Goal: Information Seeking & Learning: Learn about a topic

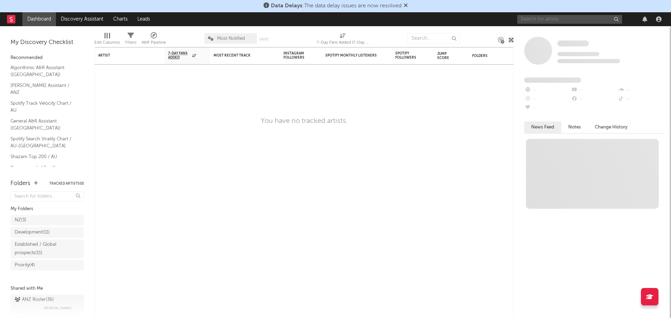
click at [577, 15] on input "text" at bounding box center [569, 19] width 105 height 9
type input "[PERSON_NAME]"
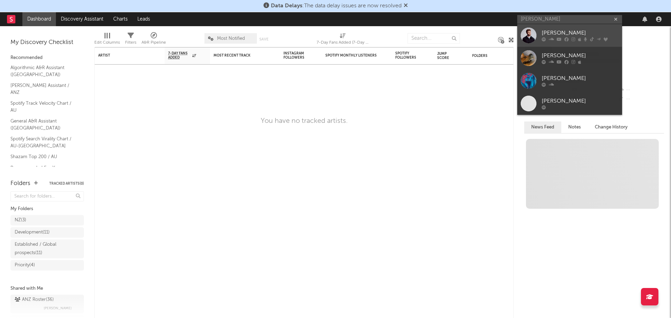
click at [562, 31] on div "[PERSON_NAME]" at bounding box center [579, 33] width 77 height 8
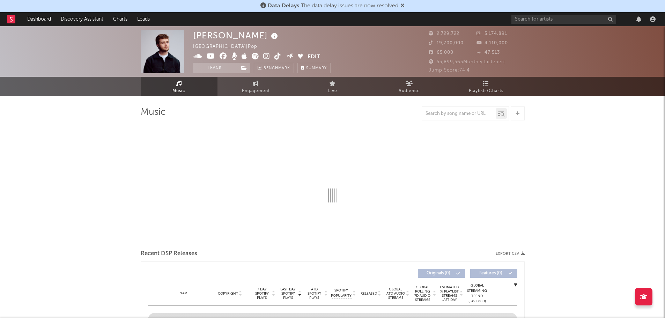
select select "6m"
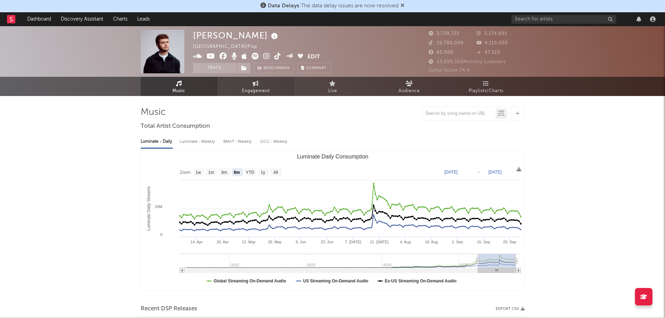
click at [256, 90] on span "Engagement" at bounding box center [256, 91] width 28 height 8
select select "1w"
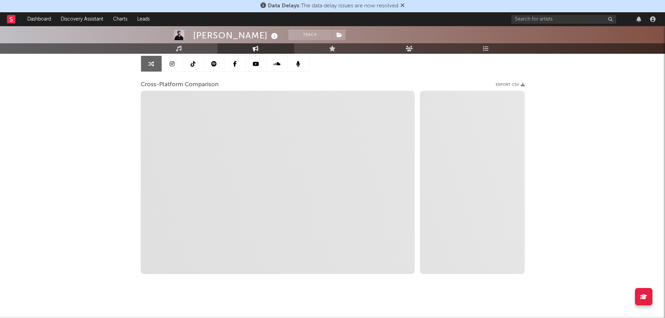
scroll to position [75, 0]
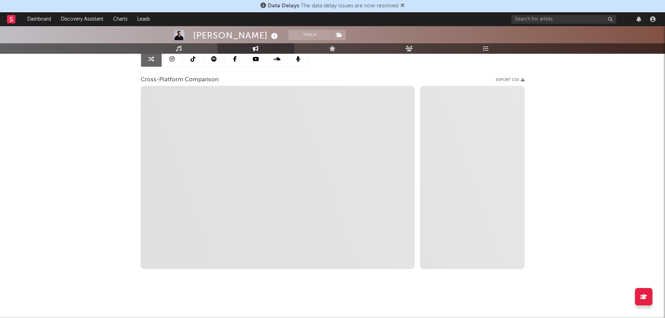
select select "1m"
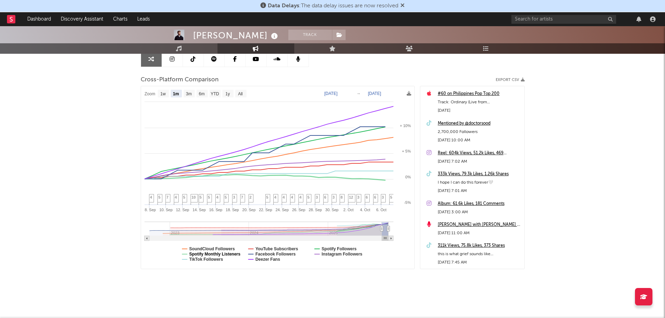
click at [209, 255] on text "Spotify Monthly Listeners" at bounding box center [214, 254] width 51 height 5
select select "1m"
click at [270, 247] on text "YouTube Subscribers" at bounding box center [276, 249] width 43 height 5
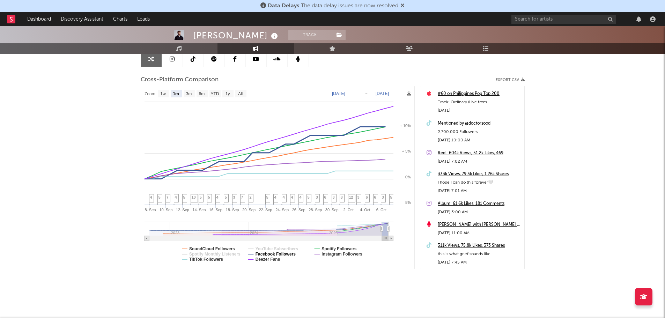
select select "1m"
click at [270, 258] on text "Deezer Fans" at bounding box center [267, 259] width 25 height 5
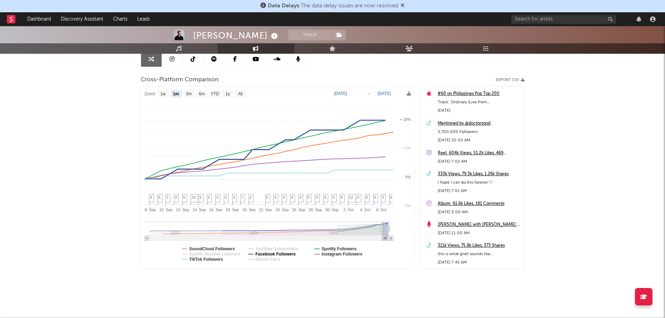
select select "1m"
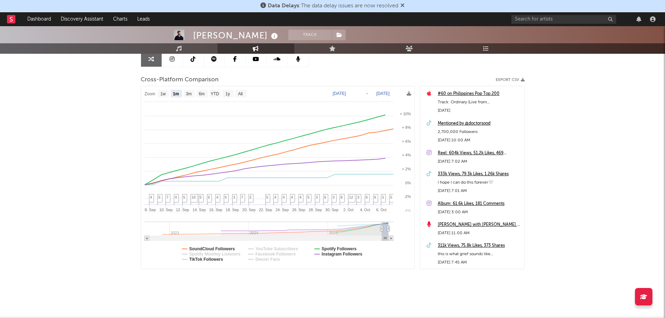
select select "1m"
click at [335, 249] on text "Spotify Followers" at bounding box center [339, 249] width 35 height 5
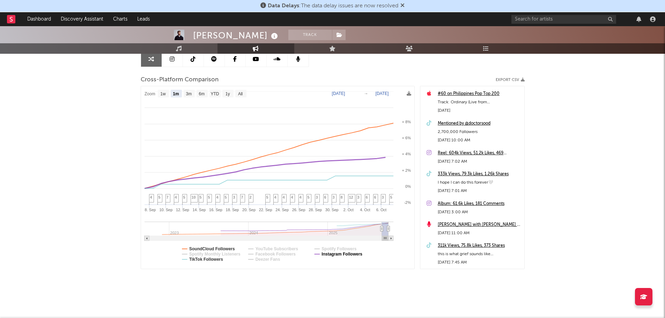
select select "1m"
click at [211, 247] on text "SoundCloud Followers" at bounding box center [212, 249] width 46 height 5
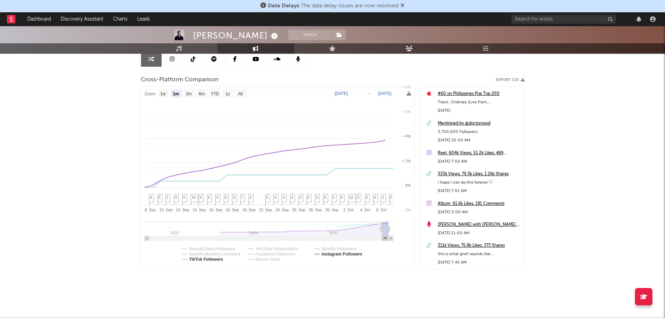
select select "1m"
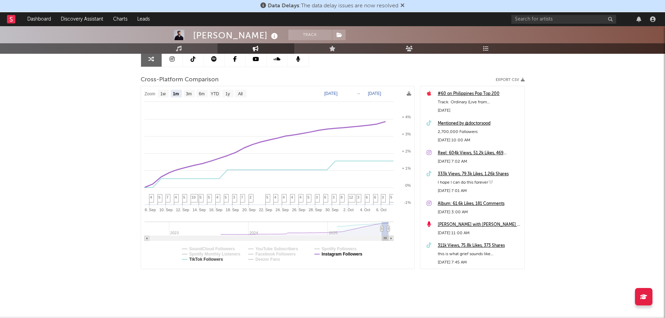
click at [324, 254] on text "Instagram Followers" at bounding box center [342, 254] width 41 height 5
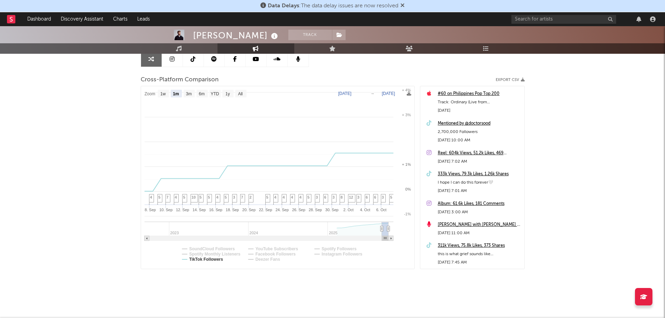
select select "1m"
type input "2025-05-06"
select select "6m"
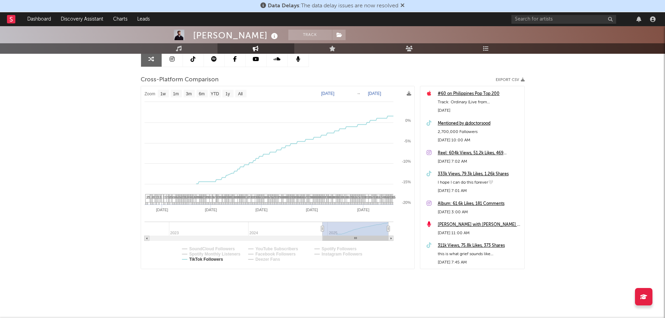
type input "2024-12-07"
select select "1w"
drag, startPoint x: 381, startPoint y: 231, endPoint x: 230, endPoint y: 233, distance: 150.9
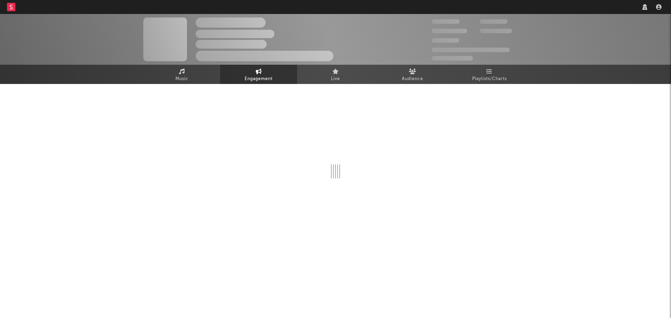
select select "1w"
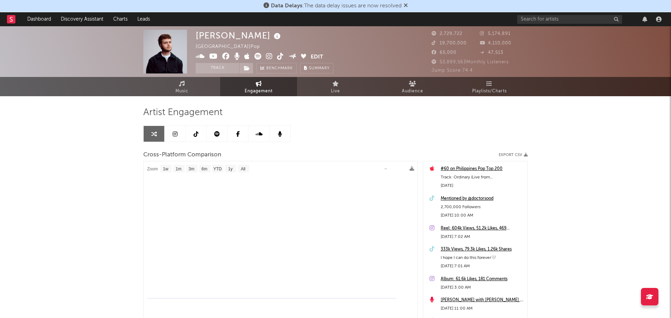
select select "1m"
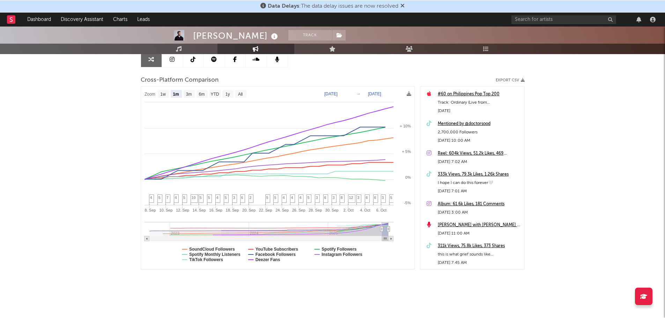
scroll to position [75, 0]
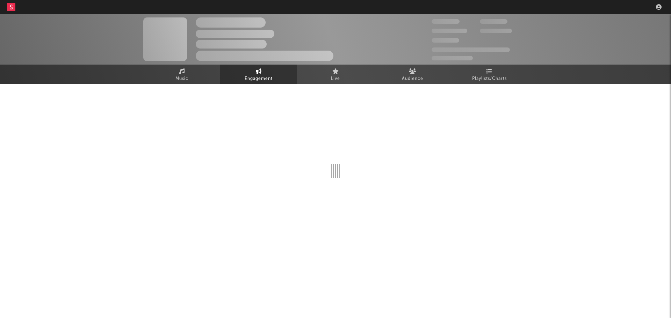
select select "1w"
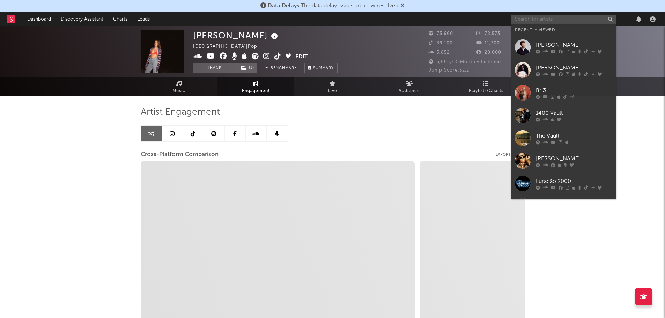
click at [561, 21] on input "text" at bounding box center [564, 19] width 105 height 9
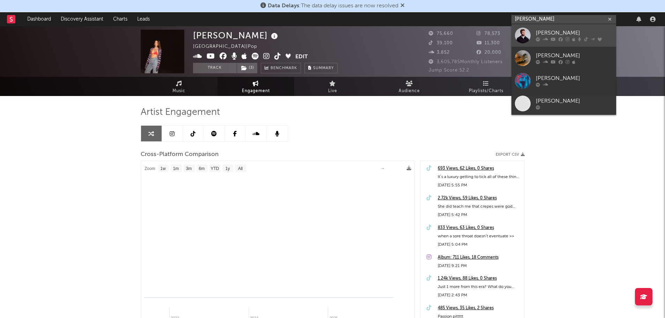
type input "[PERSON_NAME]"
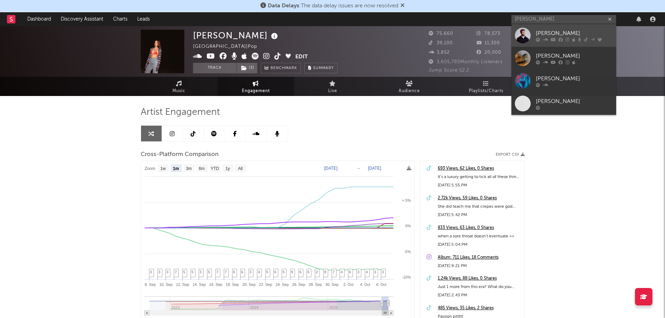
click at [554, 39] on icon at bounding box center [553, 39] width 5 height 4
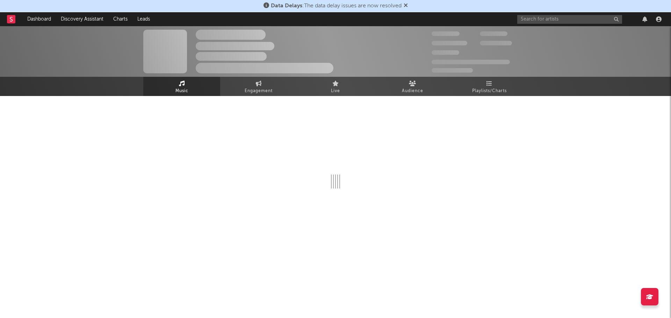
select select "6m"
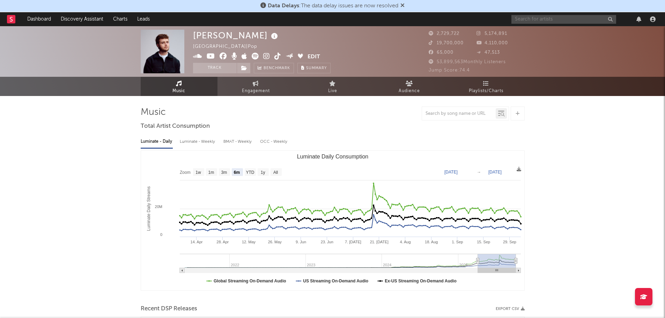
click at [519, 19] on input "text" at bounding box center [564, 19] width 105 height 9
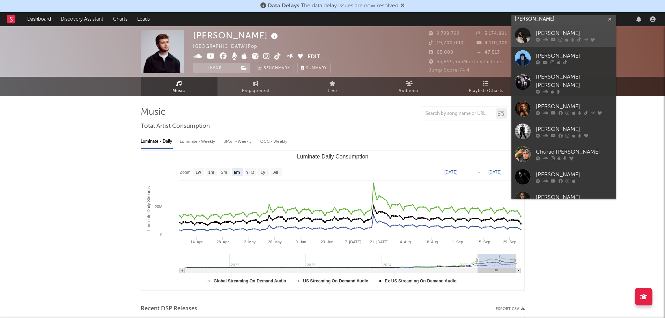
type input "CYRIL"
click at [571, 36] on div "CYRIL" at bounding box center [574, 33] width 77 height 8
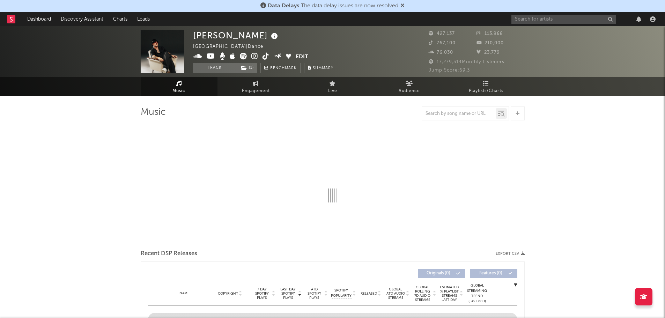
select select "6m"
